Goal: Task Accomplishment & Management: Use online tool/utility

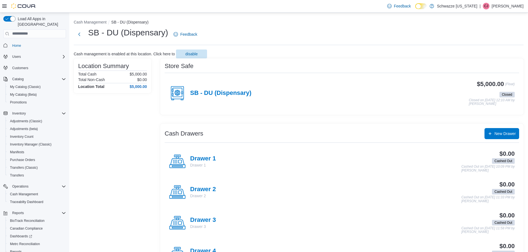
scroll to position [26, 0]
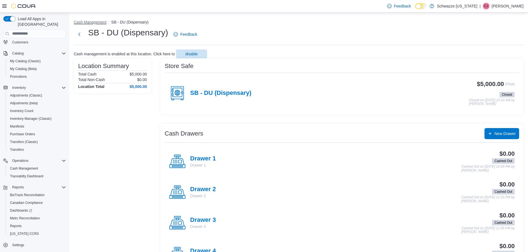
click at [94, 20] on button "Cash Management" at bounding box center [90, 22] width 33 height 4
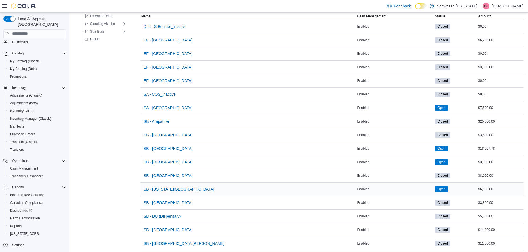
scroll to position [111, 0]
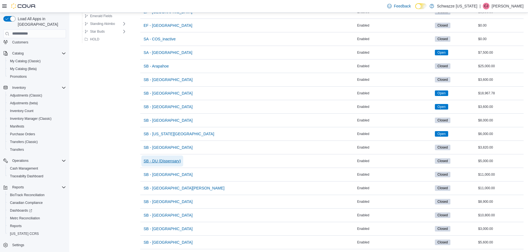
click at [152, 161] on span "SB - DU (Dispensary)" at bounding box center [162, 161] width 37 height 6
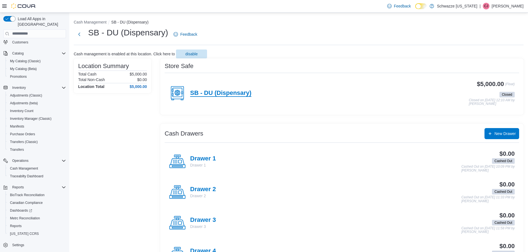
click at [217, 95] on h4 "SB - DU (Dispensary)" at bounding box center [220, 93] width 61 height 7
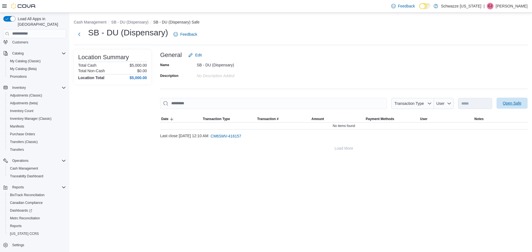
click at [511, 106] on span "Open Safe" at bounding box center [512, 103] width 24 height 11
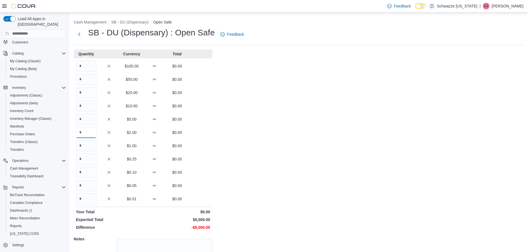
click at [90, 129] on input "Quantity" at bounding box center [86, 132] width 21 height 11
click at [91, 119] on input "Quantity" at bounding box center [86, 119] width 21 height 11
click at [90, 134] on input "Quantity" at bounding box center [86, 132] width 21 height 11
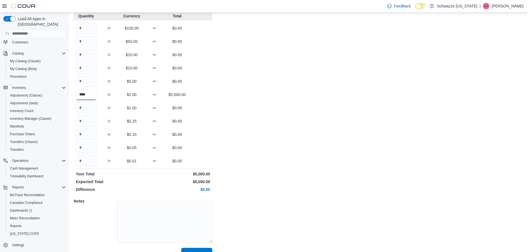
scroll to position [49, 0]
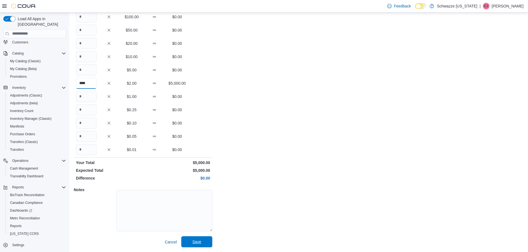
type input "****"
click at [199, 242] on span "Save" at bounding box center [196, 242] width 9 height 6
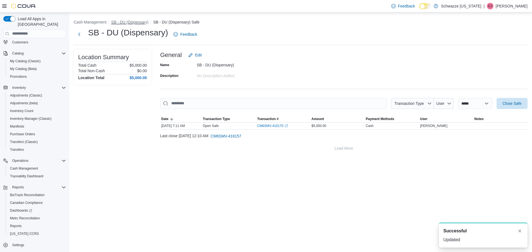
click at [129, 22] on button "SB - DU (Dispensary)" at bounding box center [129, 22] width 37 height 4
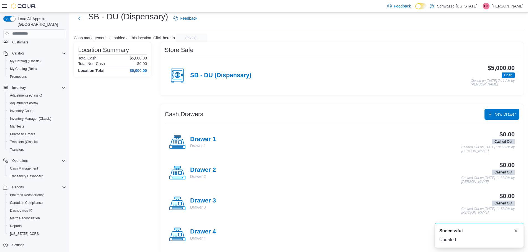
scroll to position [23, 0]
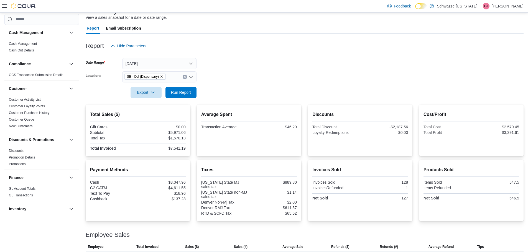
scroll to position [277, 0]
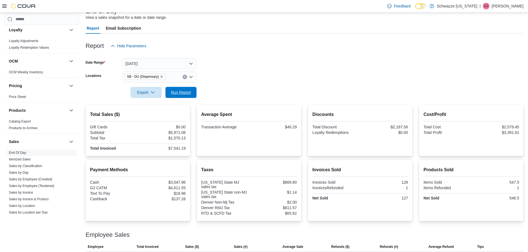
click at [182, 95] on span "Run Report" at bounding box center [181, 93] width 20 height 6
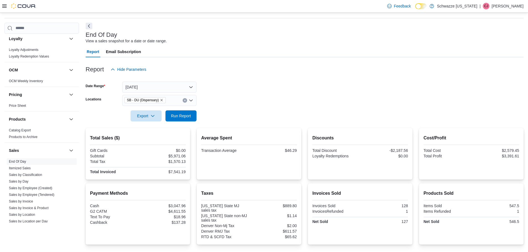
scroll to position [18, 0]
click at [177, 115] on span "Run Report" at bounding box center [181, 115] width 20 height 6
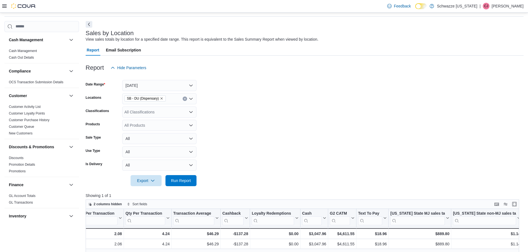
scroll to position [19, 0]
